Goal: Task Accomplishment & Management: Use online tool/utility

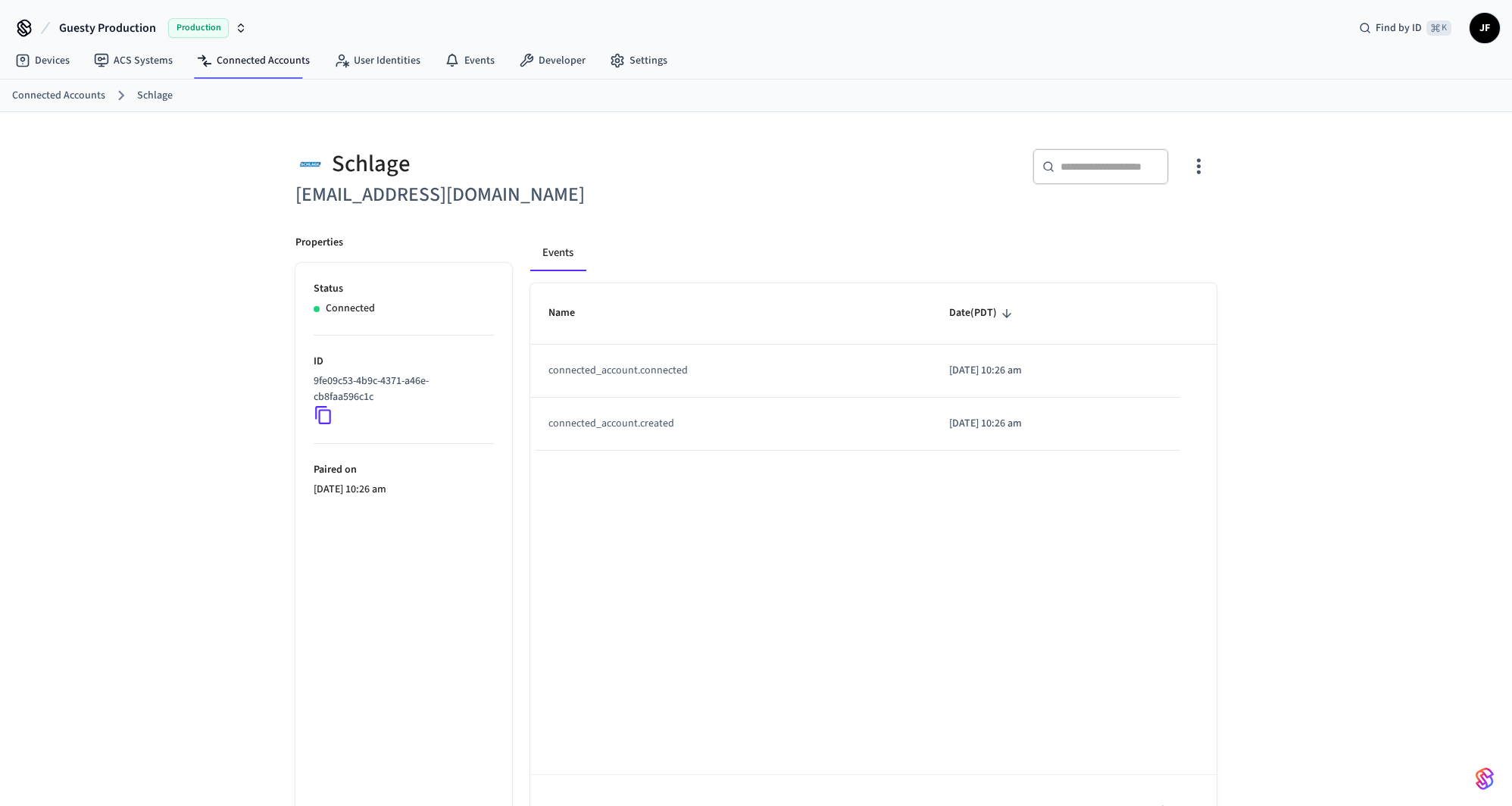
click at [912, 132] on div "​ ​" at bounding box center [982, 170] width 470 height 81
click at [809, 152] on div "​ ​" at bounding box center [990, 172] width 452 height 48
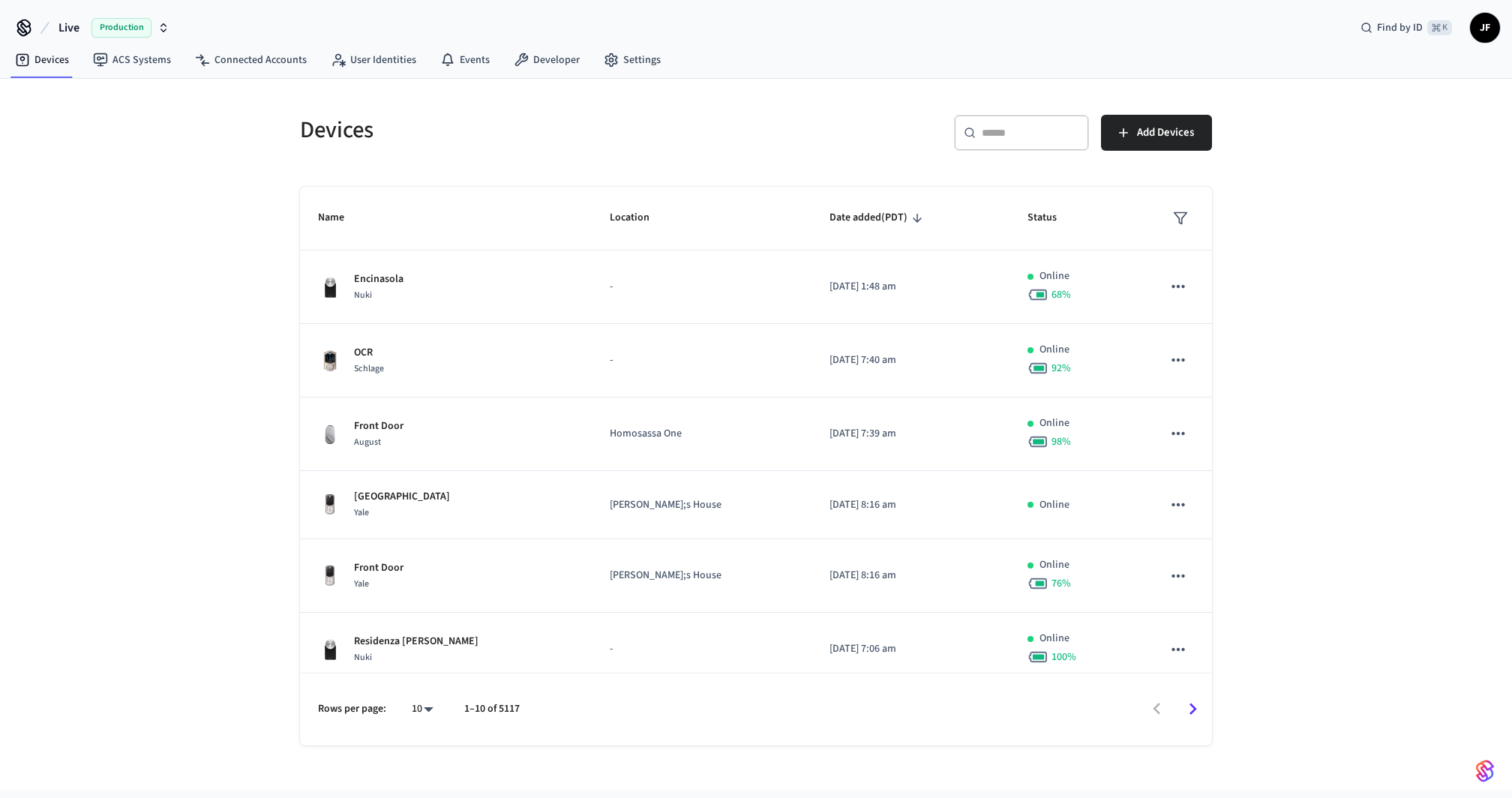
click at [779, 102] on div "​ ​ Add Devices" at bounding box center [980, 129] width 465 height 66
click at [70, 16] on button "Live Production" at bounding box center [114, 28] width 120 height 32
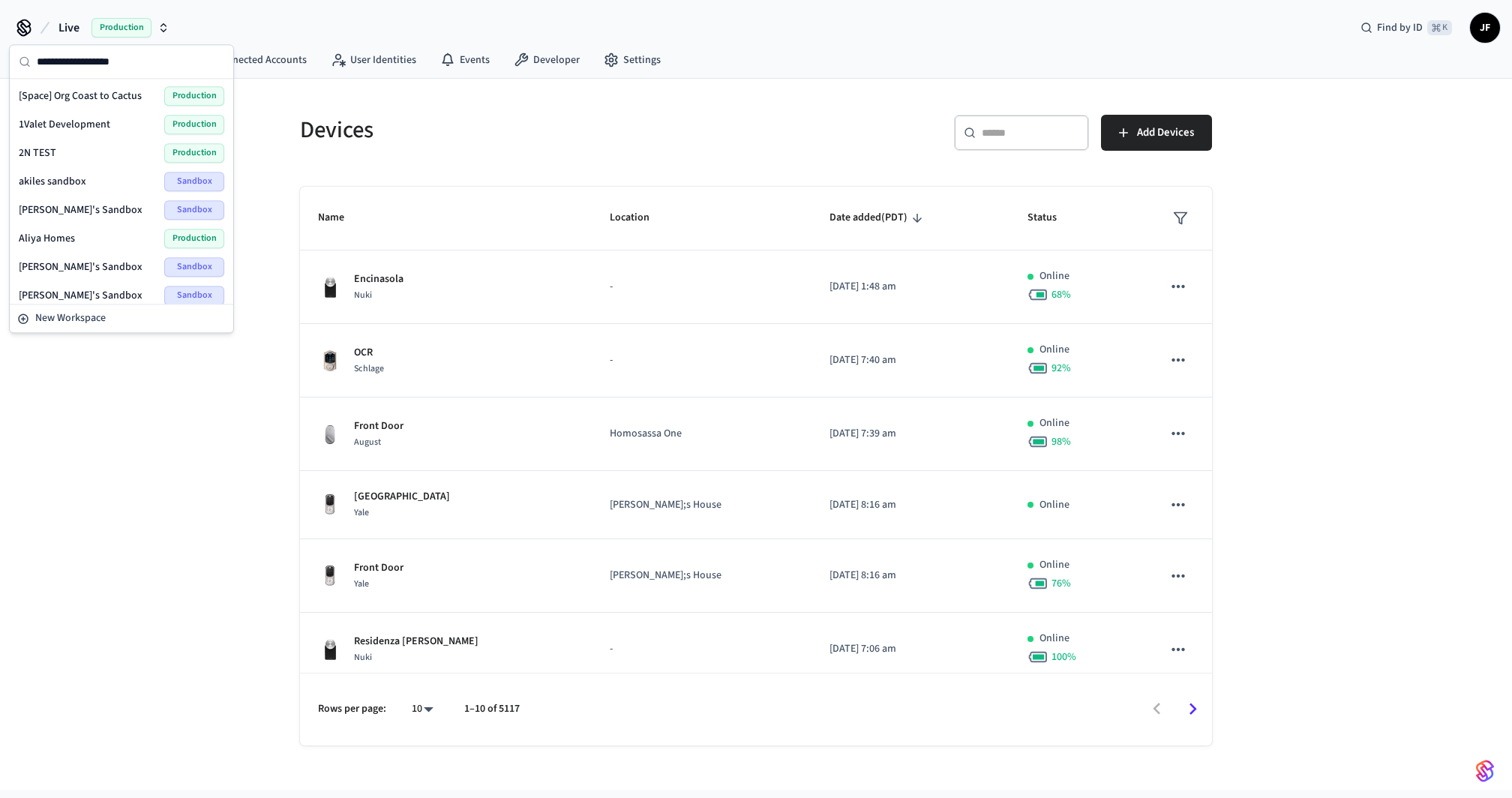
click at [550, 118] on h5 "Devices" at bounding box center [523, 129] width 447 height 31
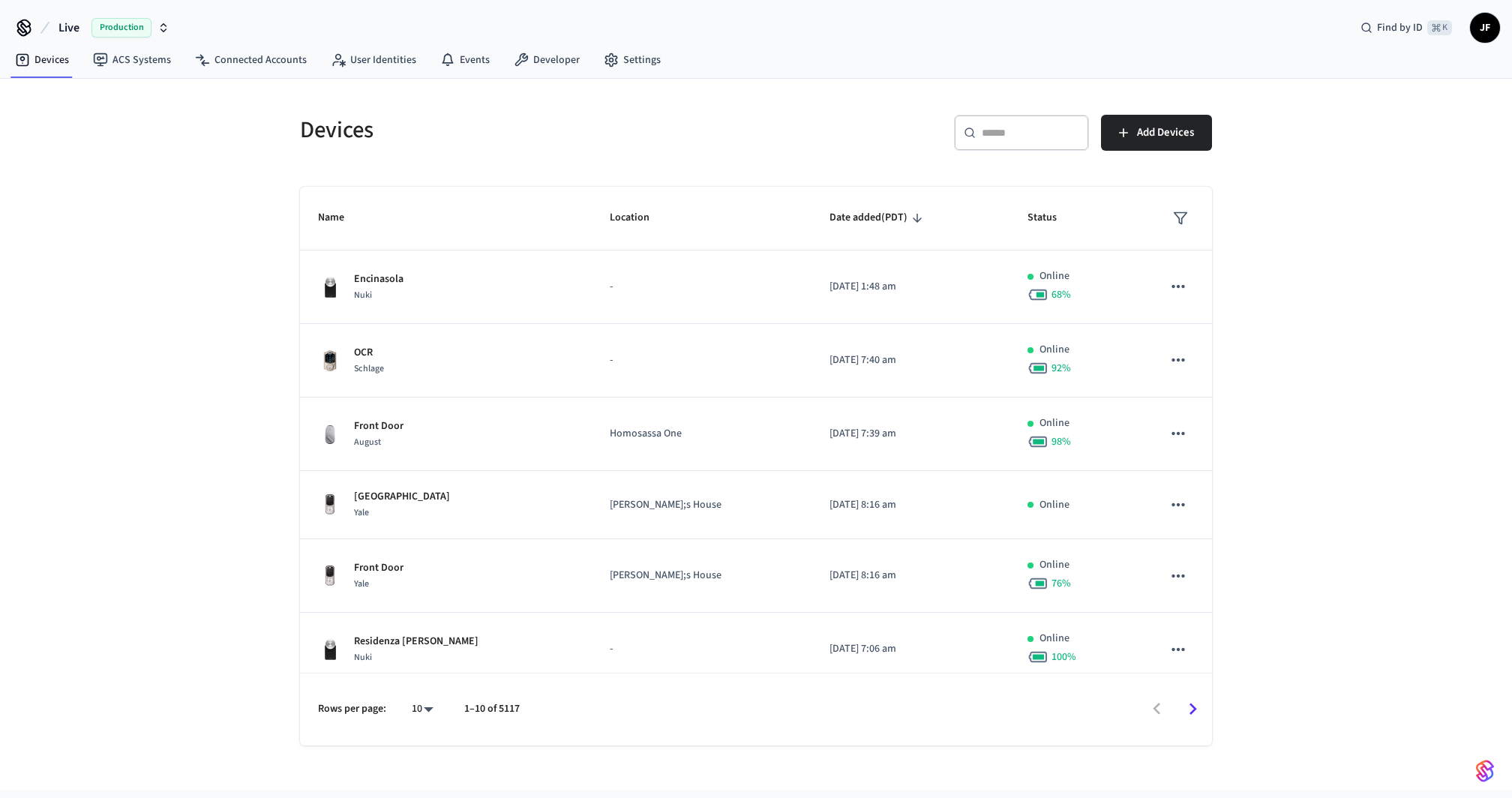
click at [62, 30] on span "Live" at bounding box center [68, 27] width 21 height 18
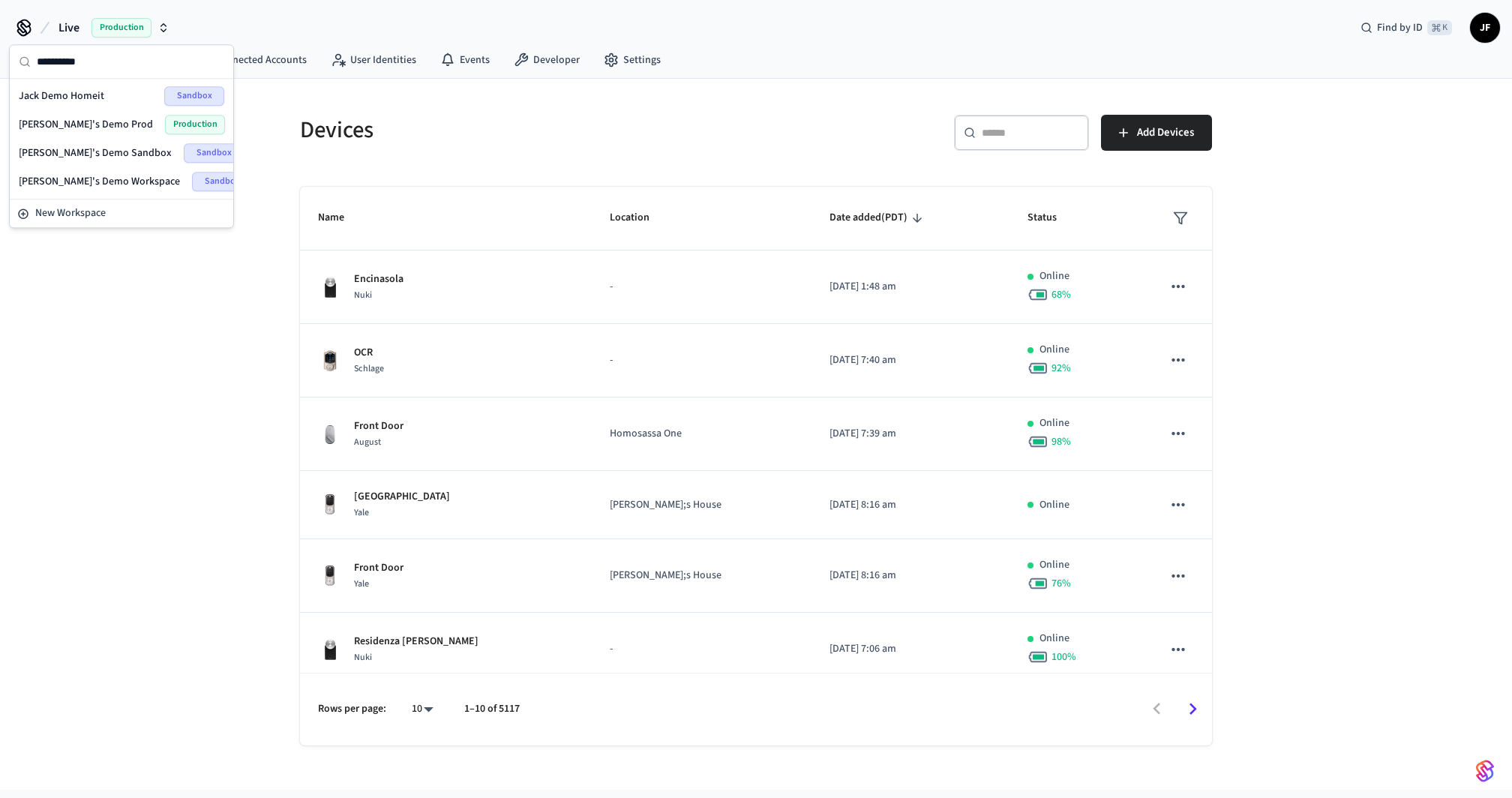
type input "*********"
click at [68, 148] on span "Jack's Demo Sandbox" at bounding box center [95, 153] width 153 height 15
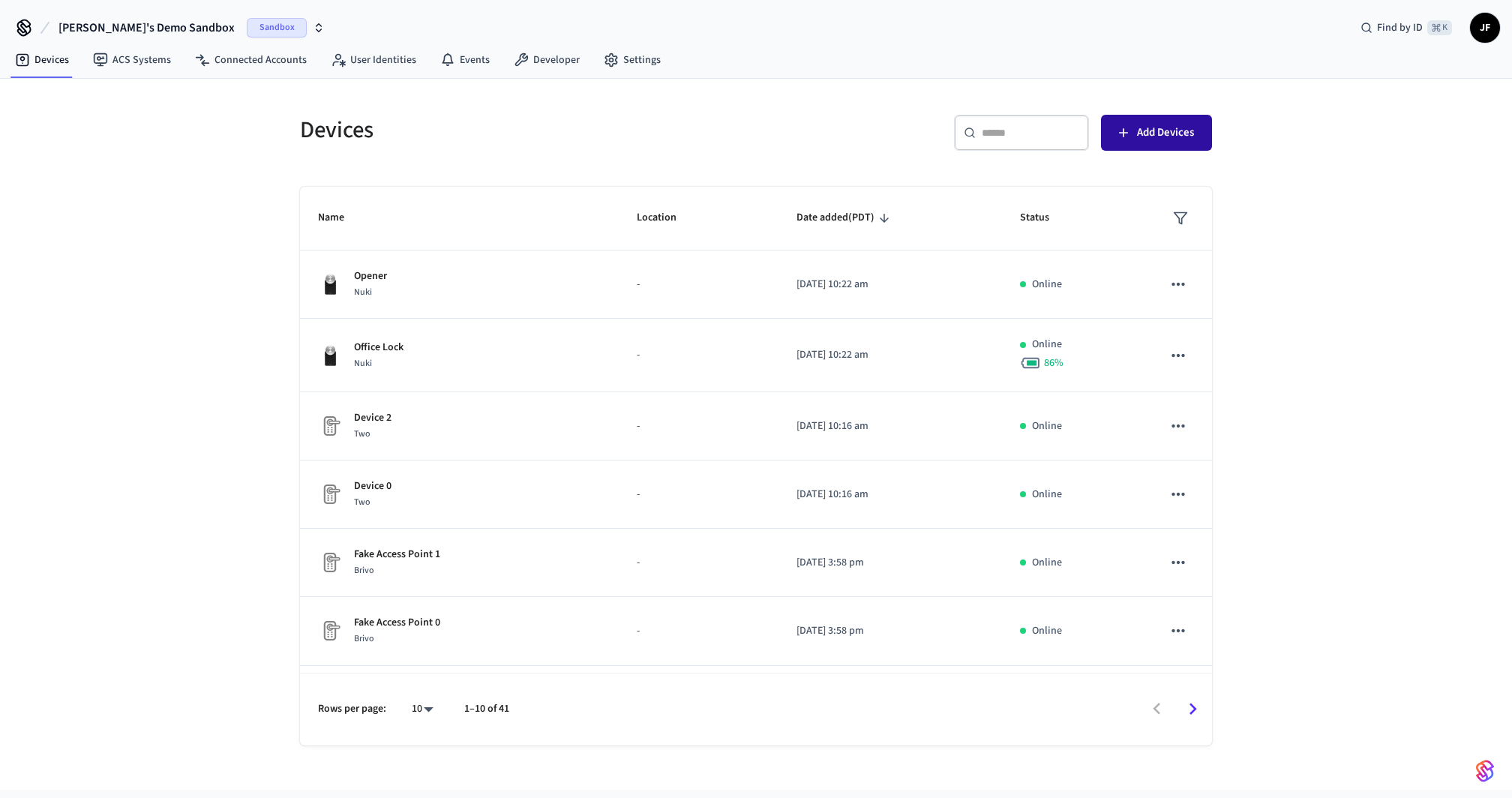
click at [1189, 130] on span "Add Devices" at bounding box center [1165, 132] width 57 height 20
click at [740, 97] on div "Devices" at bounding box center [515, 129] width 465 height 66
click at [1156, 134] on span "Add Devices" at bounding box center [1165, 132] width 57 height 20
